Goal: Task Accomplishment & Management: Complete application form

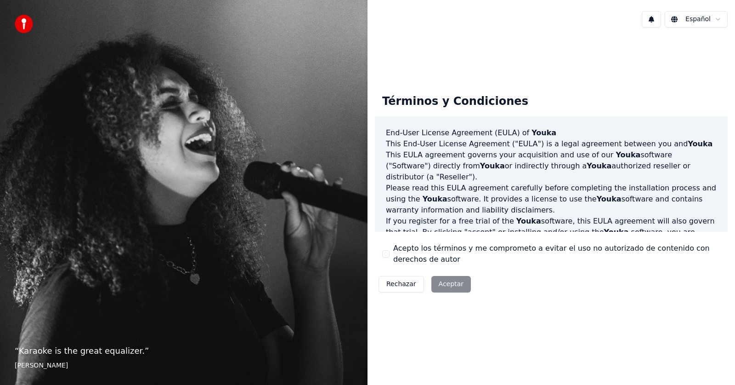
click at [386, 253] on button "Acepto los términos y me comprometo a evitar el uso no autorizado de contenido …" at bounding box center [385, 253] width 7 height 7
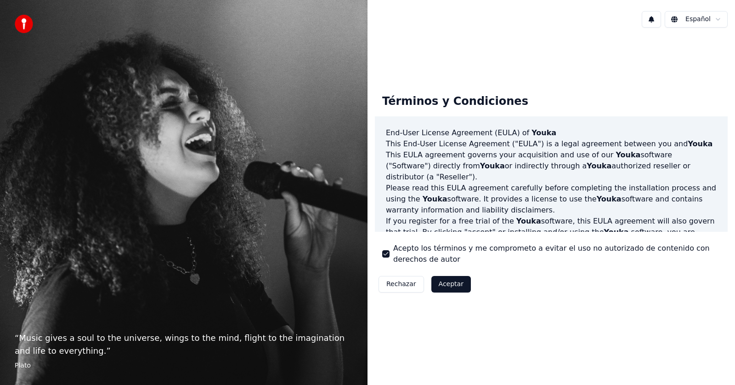
click at [451, 285] on button "Aceptar" at bounding box center [451, 284] width 40 height 17
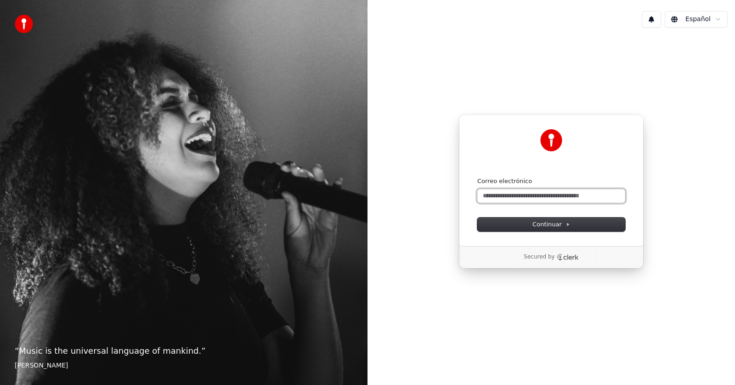
click at [570, 194] on input "Correo electrónico" at bounding box center [551, 196] width 148 height 14
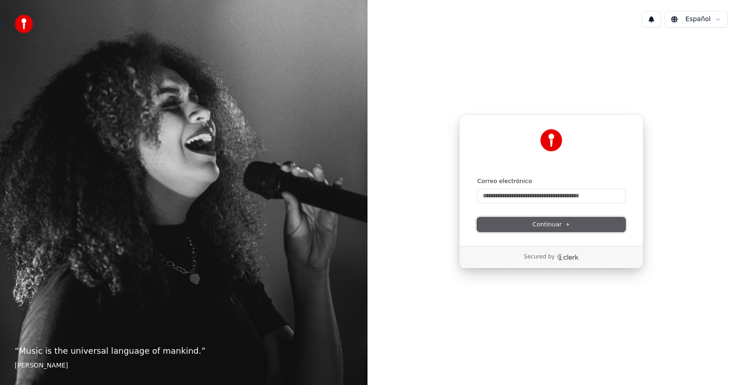
click at [562, 223] on span "Continuar" at bounding box center [552, 224] width 38 height 8
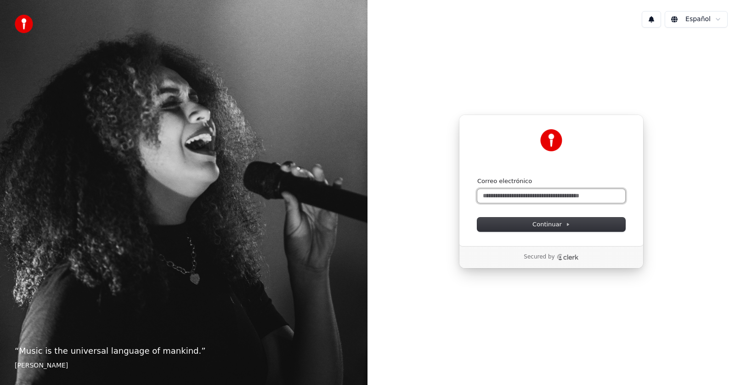
click at [490, 197] on input "Correo electrónico" at bounding box center [551, 196] width 148 height 14
type input "*"
click at [567, 255] on icon "Clerk logo" at bounding box center [568, 257] width 22 height 6
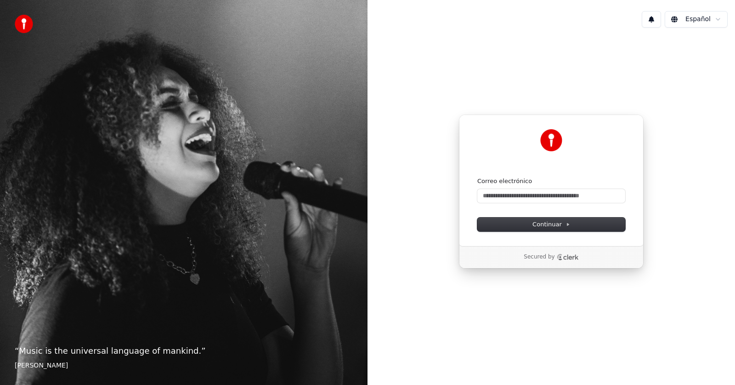
drag, startPoint x: 535, startPoint y: 48, endPoint x: 536, endPoint y: 59, distance: 10.6
click at [536, 52] on div "Continuar con Google o Correo electrónico Continuar Secured by" at bounding box center [552, 191] width 368 height 313
click at [501, 192] on input "Correo electrónico" at bounding box center [551, 196] width 148 height 14
click at [555, 227] on span "Continuar" at bounding box center [552, 224] width 38 height 8
click at [490, 196] on input "**********" at bounding box center [551, 196] width 148 height 14
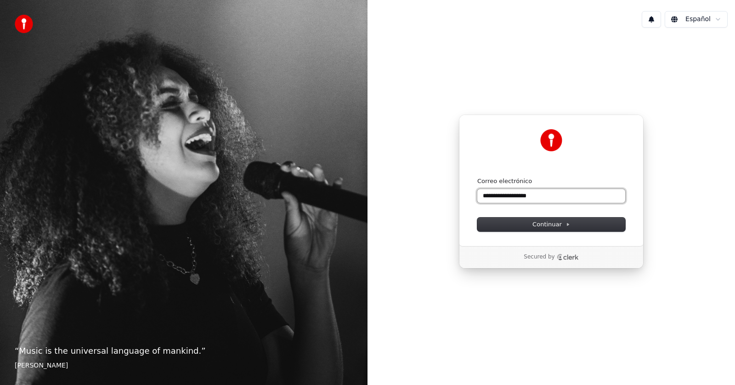
click at [490, 195] on input "**********" at bounding box center [551, 196] width 148 height 14
click at [533, 193] on input "**********" at bounding box center [551, 196] width 148 height 14
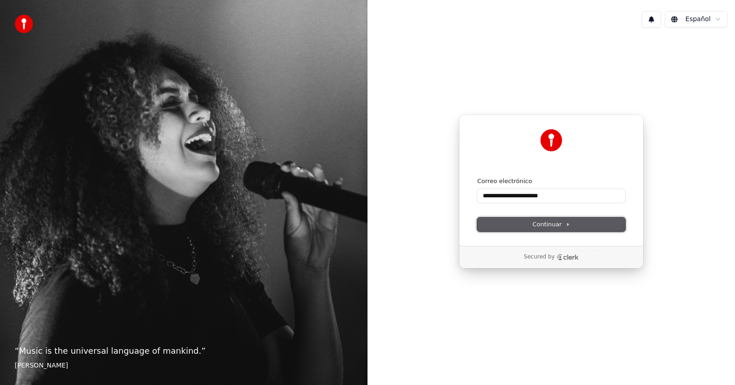
click at [540, 223] on span "Continuar" at bounding box center [552, 224] width 38 height 8
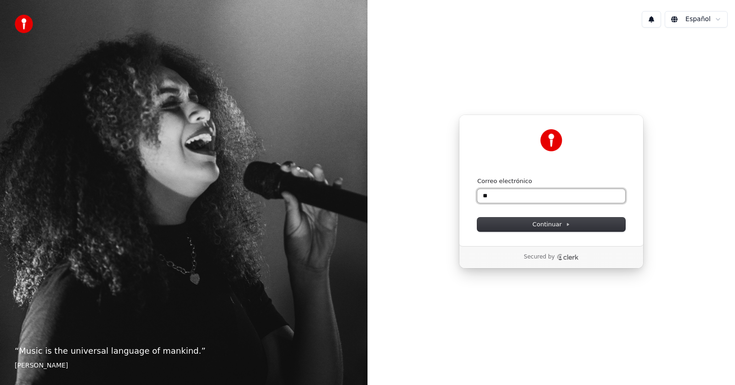
type input "*"
click at [85, 364] on footer "[PERSON_NAME]" at bounding box center [184, 365] width 338 height 9
click at [654, 18] on button at bounding box center [651, 19] width 19 height 17
click at [653, 36] on div "No hay nuevas notificaciones" at bounding box center [643, 39] width 176 height 11
click at [503, 194] on input "Correo electrónico" at bounding box center [551, 196] width 148 height 14
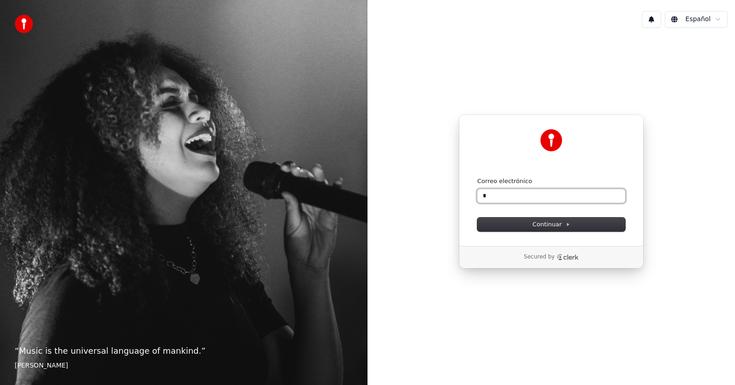
type input "*"
click at [477, 177] on button "submit" at bounding box center [477, 177] width 0 height 0
type input "*"
